Goal: Check status: Check status

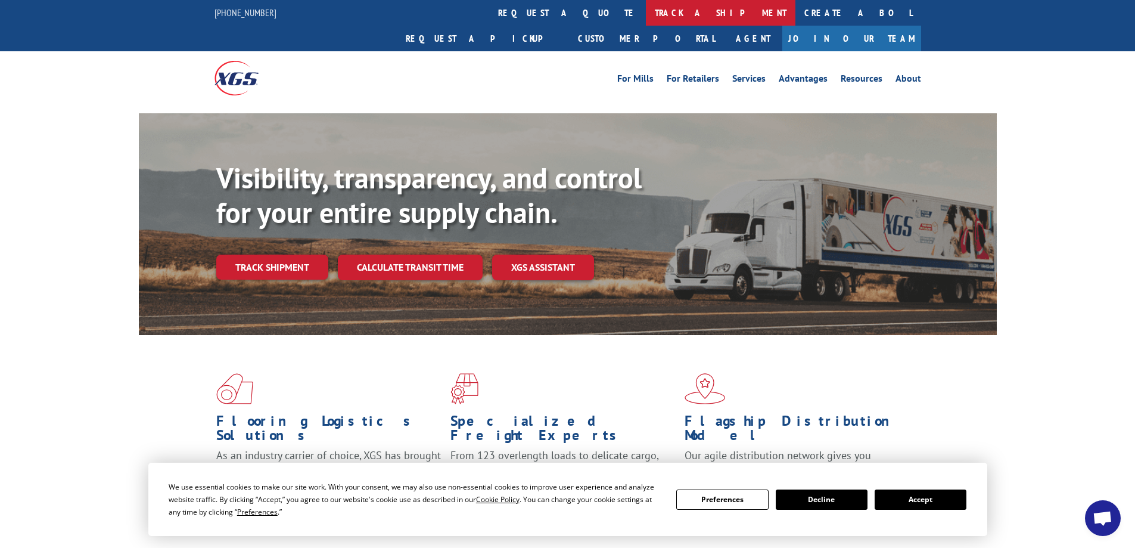
click at [646, 13] on link "track a shipment" at bounding box center [721, 13] width 150 height 26
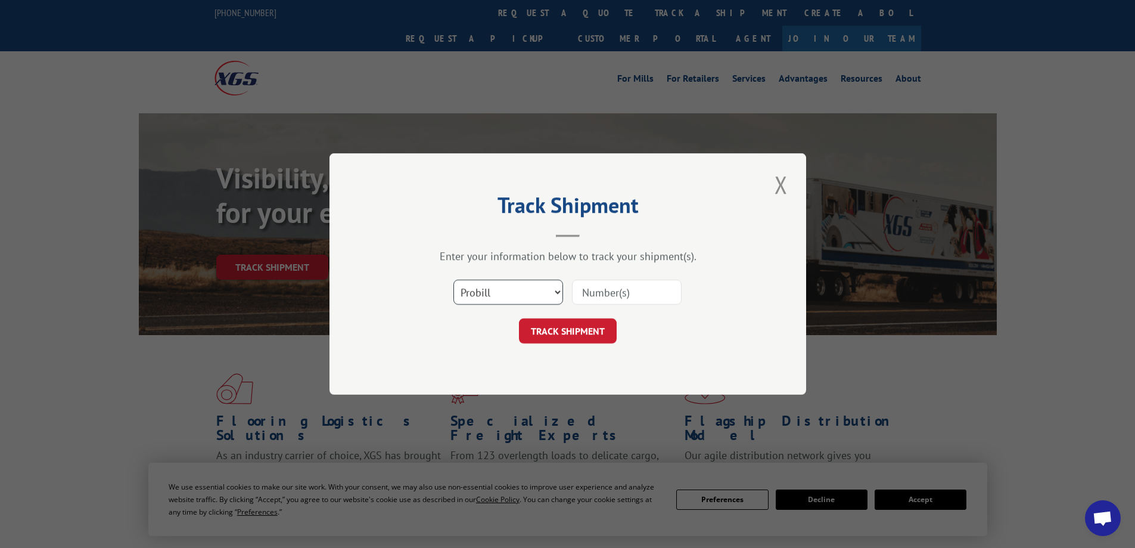
click at [529, 293] on select "Select category... Probill BOL PO" at bounding box center [508, 291] width 110 height 25
select select "bol"
click at [453, 279] on select "Select category... Probill BOL PO" at bounding box center [508, 291] width 110 height 25
click at [595, 281] on input at bounding box center [627, 291] width 110 height 25
paste input "421268"
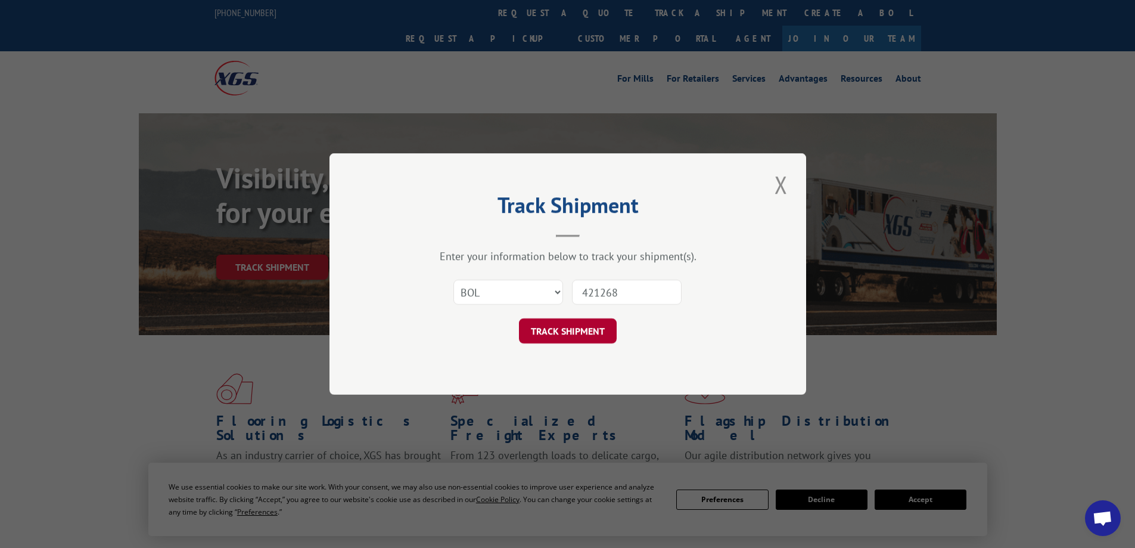
type input "421268"
click at [559, 327] on button "TRACK SHIPMENT" at bounding box center [568, 330] width 98 height 25
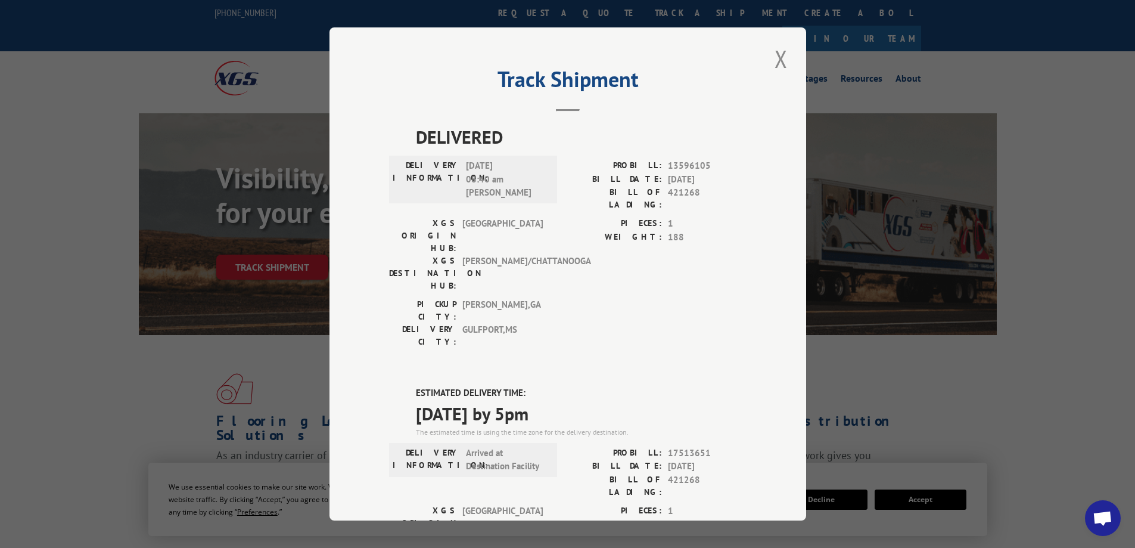
click at [791, 58] on div "Track Shipment DELIVERED DELIVERY INFORMATION: [DATE] 08:40 am [PERSON_NAME] PR…" at bounding box center [568, 273] width 477 height 493
click at [777, 57] on button "Close modal" at bounding box center [781, 58] width 20 height 33
